Goal: Check status: Check status

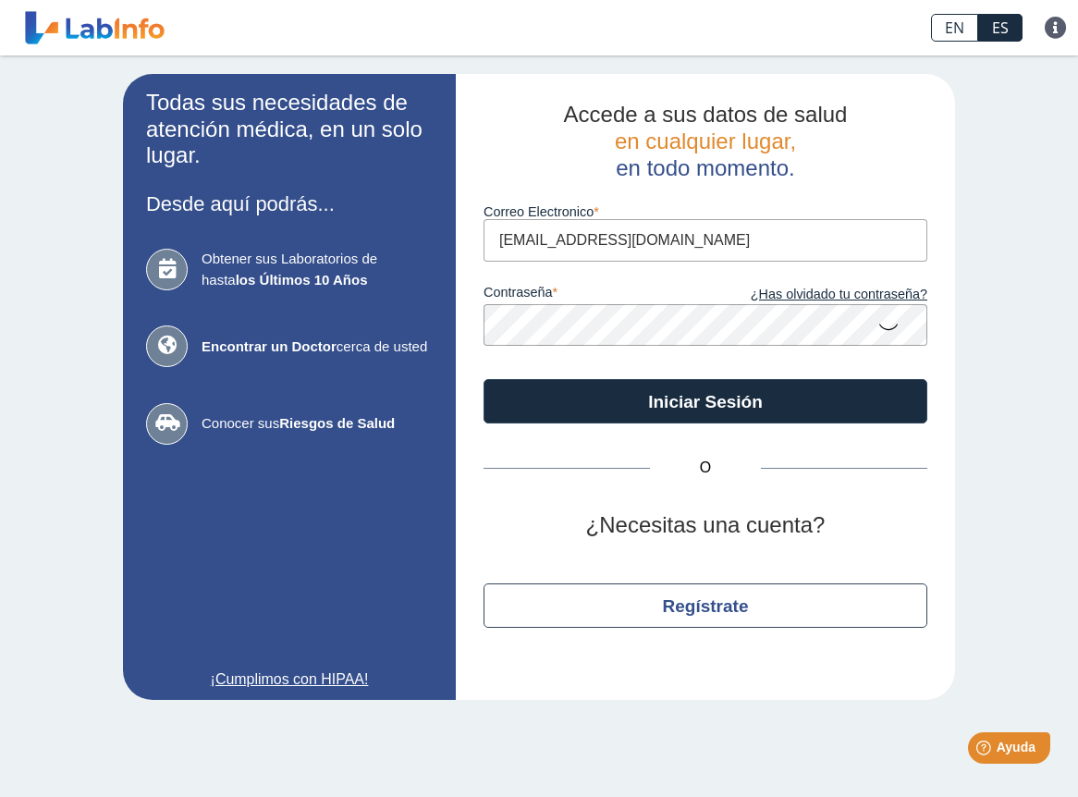
type input "[EMAIL_ADDRESS][DOMAIN_NAME]"
click at [483, 379] on button "Iniciar Sesión" at bounding box center [705, 401] width 444 height 44
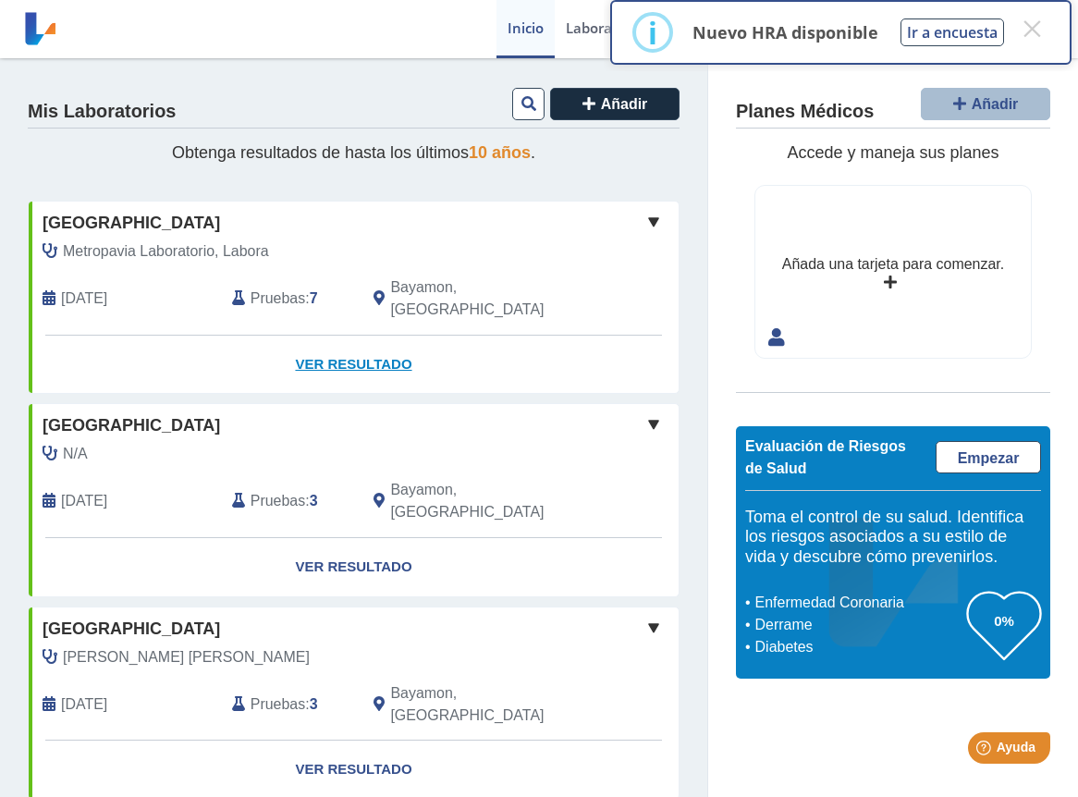
click at [364, 345] on link "Ver Resultado" at bounding box center [354, 364] width 650 height 58
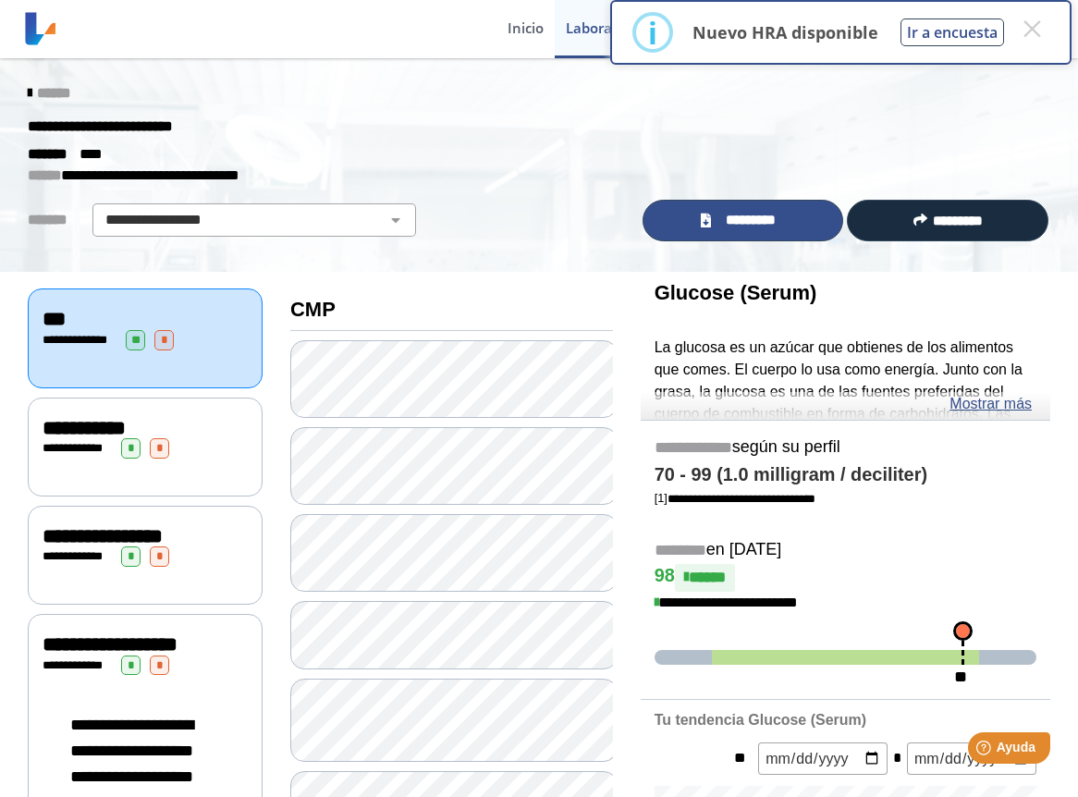
click at [716, 215] on span "*********" at bounding box center [749, 220] width 67 height 21
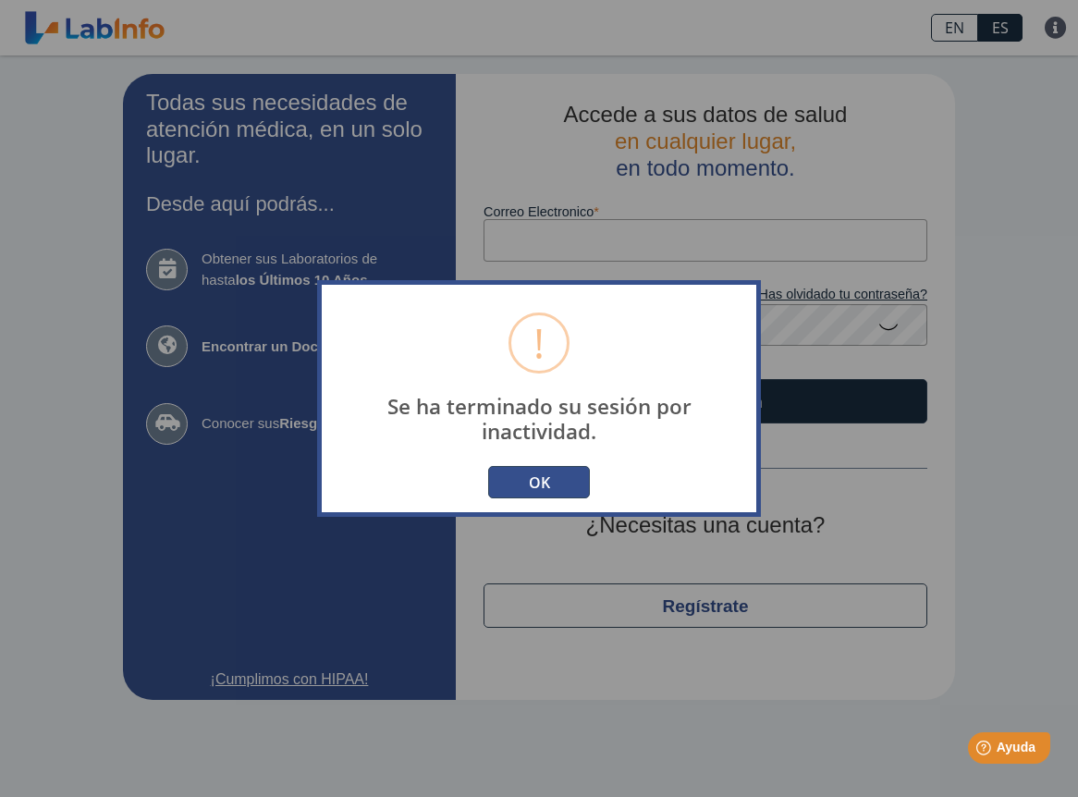
drag, startPoint x: 543, startPoint y: 481, endPoint x: 971, endPoint y: 237, distance: 492.5
click at [545, 480] on button "OK" at bounding box center [539, 482] width 102 height 32
